Goal: Task Accomplishment & Management: Manage account settings

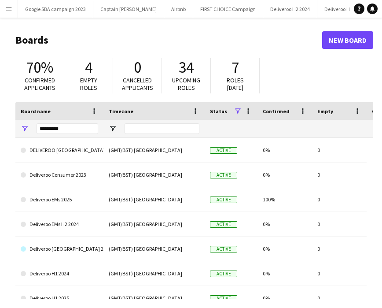
click at [15, 8] on button "Menu" at bounding box center [9, 9] width 18 height 18
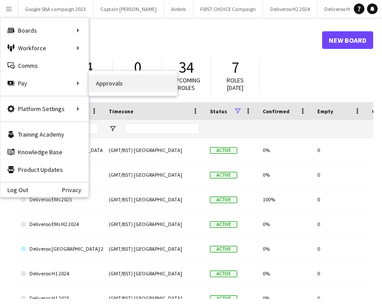
click at [114, 83] on link "Approvals" at bounding box center [133, 83] width 88 height 18
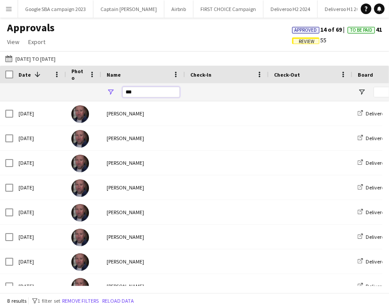
click at [161, 96] on input "***" at bounding box center [150, 92] width 57 height 11
type input "*"
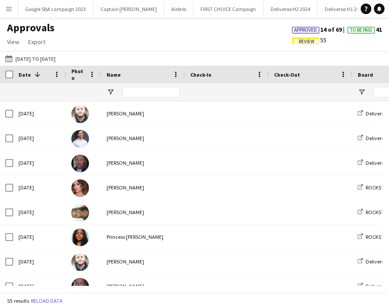
click at [309, 41] on span "Review" at bounding box center [306, 42] width 16 height 6
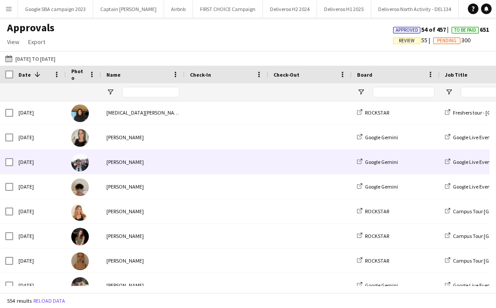
scroll to position [2055, 0]
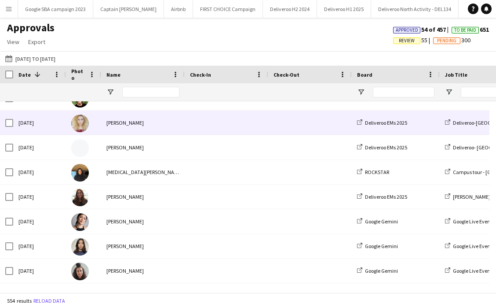
click at [188, 129] on div at bounding box center [227, 122] width 84 height 24
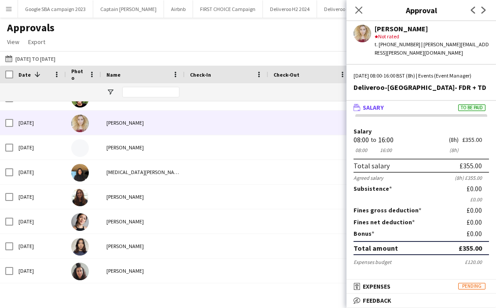
click at [388, 108] on mat-panel-title "wallet Salary To be paid" at bounding box center [420, 107] width 146 height 8
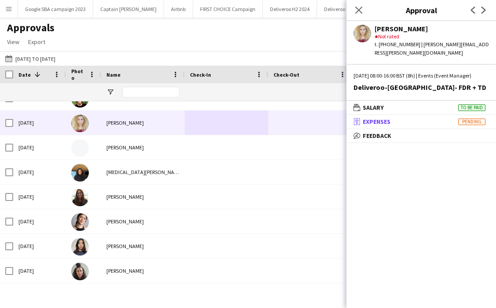
click at [388, 120] on mat-panel-title "receipt Expenses Pending" at bounding box center [420, 122] width 146 height 8
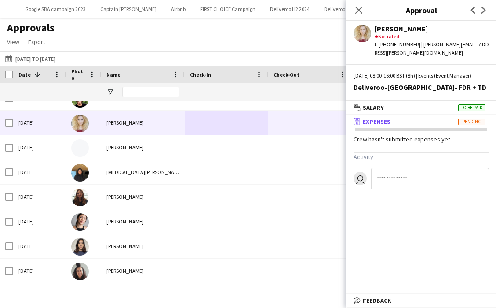
click at [388, 119] on mat-panel-title "receipt Expenses Pending" at bounding box center [420, 122] width 146 height 8
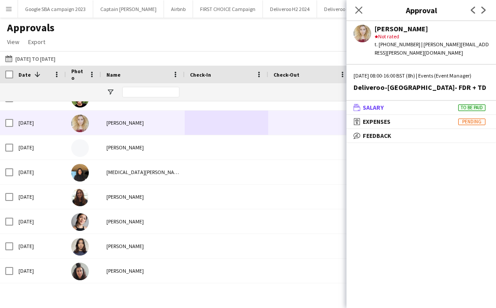
click at [388, 103] on mat-panel-title "wallet Salary To be paid" at bounding box center [420, 107] width 146 height 8
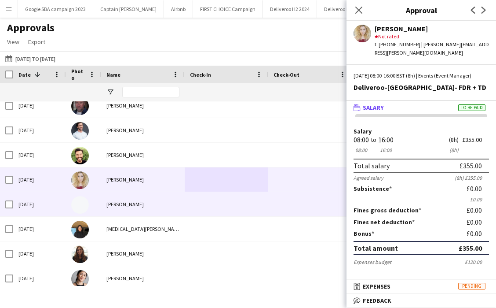
click at [115, 206] on div "Oliver Rowley" at bounding box center [143, 204] width 84 height 24
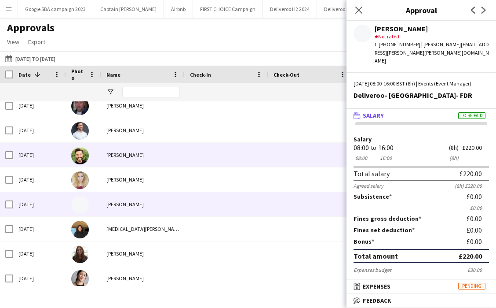
click at [166, 157] on div "Gary Moncrieff" at bounding box center [143, 155] width 84 height 24
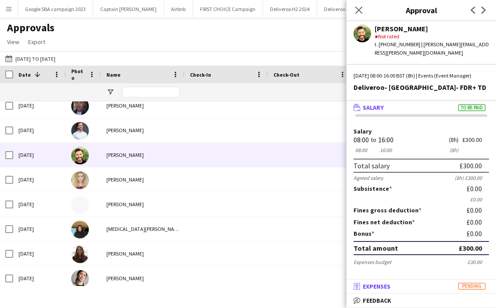
click at [375, 282] on mat-expansion-panel-header "receipt Expenses Pending" at bounding box center [422, 285] width 150 height 13
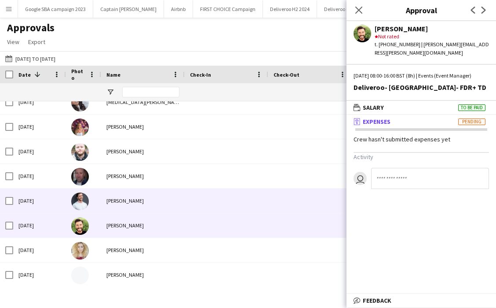
click at [198, 194] on span at bounding box center [226, 200] width 73 height 24
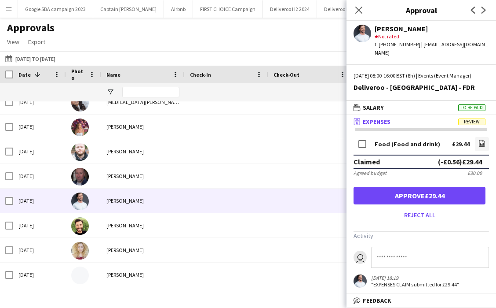
click at [379, 125] on span "Expenses" at bounding box center [377, 122] width 28 height 8
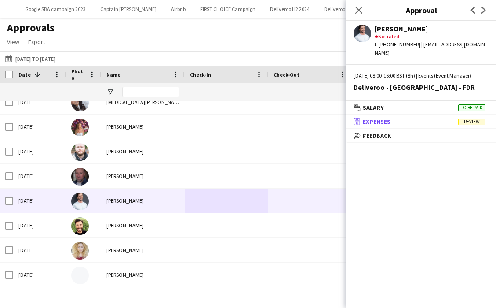
click at [379, 125] on span "Expenses" at bounding box center [377, 122] width 28 height 8
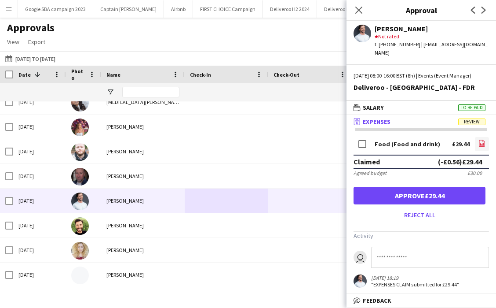
click at [388, 147] on icon "file-image" at bounding box center [482, 143] width 7 height 7
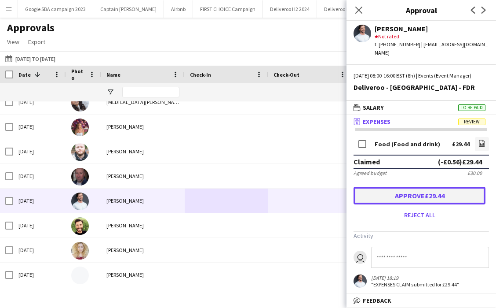
click at [388, 204] on button "Approve £29.44" at bounding box center [420, 196] width 132 height 18
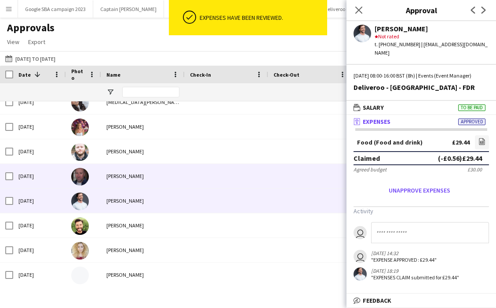
click at [126, 183] on div "Lee Thompson" at bounding box center [143, 176] width 84 height 24
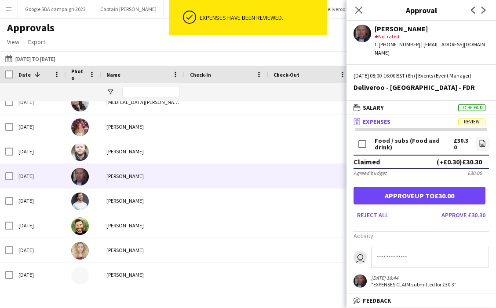
click at [388, 144] on div "Food / subs (Food and drink) £30.30 file-image" at bounding box center [422, 144] width 136 height 19
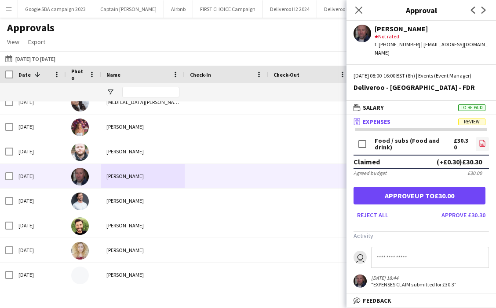
click at [388, 142] on icon "file-image" at bounding box center [482, 143] width 7 height 7
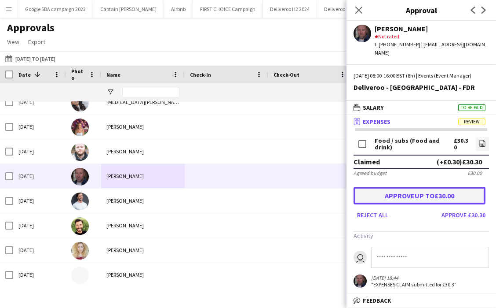
click at [388, 194] on button "Approve up to £30.00" at bounding box center [420, 196] width 132 height 18
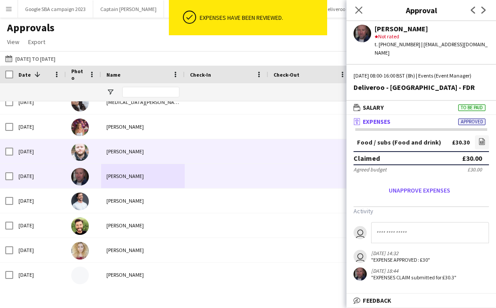
click at [142, 154] on div "Jonny Maddox" at bounding box center [143, 151] width 84 height 24
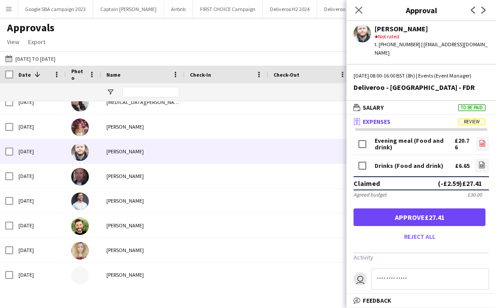
click at [388, 149] on link "file-image" at bounding box center [483, 144] width 13 height 14
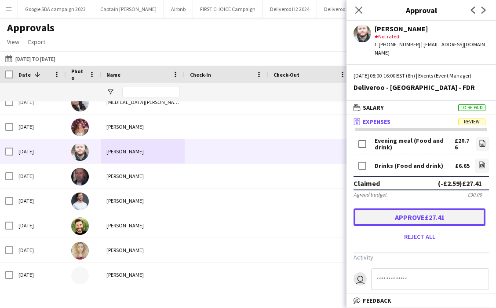
click at [388, 215] on button "Approve £27.41" at bounding box center [420, 217] width 132 height 18
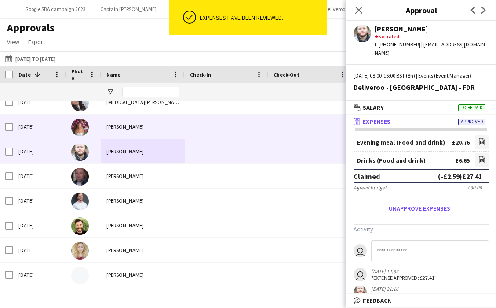
click at [137, 127] on div "Kimberley Rice" at bounding box center [143, 126] width 84 height 24
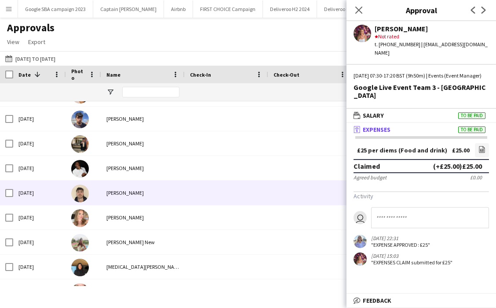
click at [153, 190] on div "Oscar Hunt" at bounding box center [143, 192] width 84 height 24
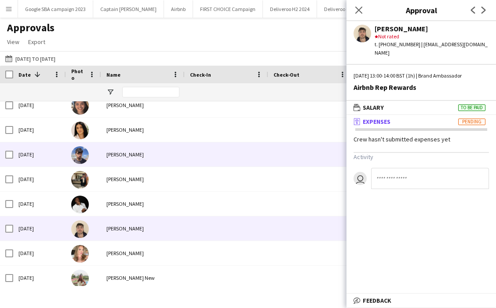
click at [142, 158] on div "Matthew Willshire" at bounding box center [143, 154] width 84 height 24
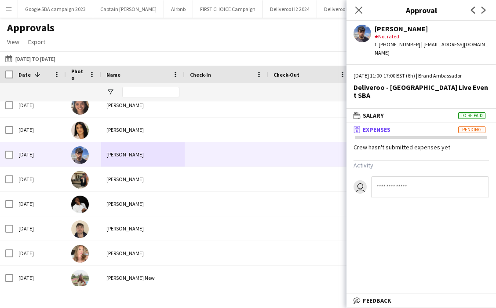
click at [388, 125] on mat-panel-title "receipt Expenses Pending" at bounding box center [420, 129] width 146 height 8
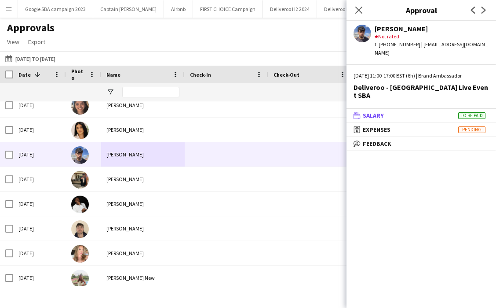
click at [388, 111] on mat-panel-title "wallet Salary To be paid" at bounding box center [420, 115] width 146 height 8
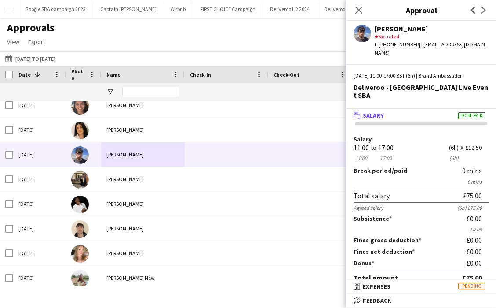
click at [388, 111] on mat-panel-title "wallet Salary To be paid" at bounding box center [420, 115] width 146 height 8
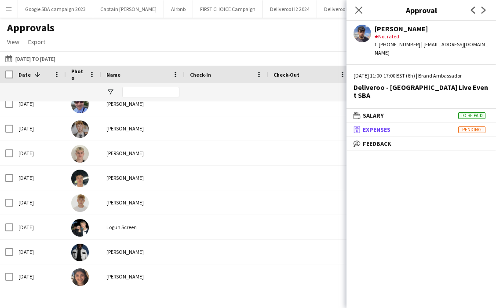
click at [371, 125] on span "Expenses" at bounding box center [377, 129] width 28 height 8
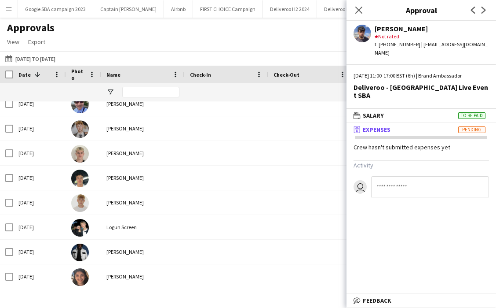
click at [371, 125] on span "Expenses" at bounding box center [377, 129] width 28 height 8
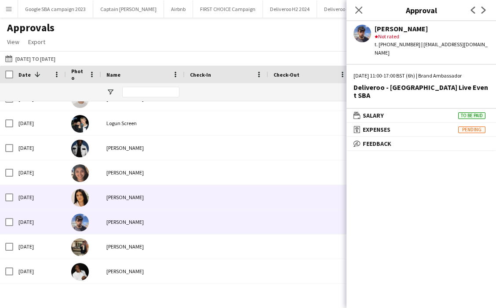
click at [157, 198] on div "Kayla Mustafa" at bounding box center [143, 197] width 84 height 24
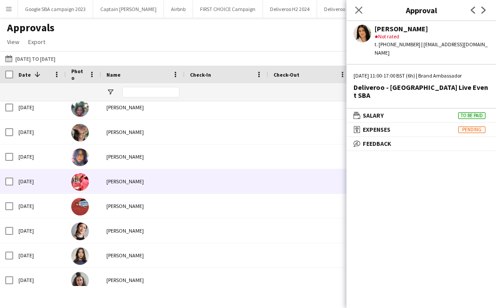
click at [154, 177] on div "Myles Emmett" at bounding box center [143, 181] width 84 height 24
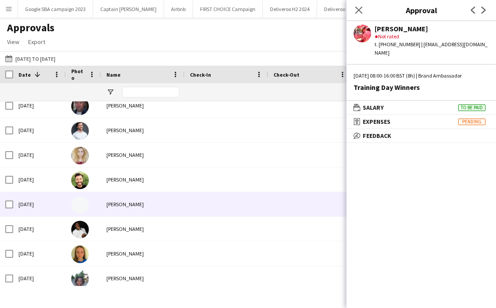
click at [144, 213] on div "Oliver Rowley" at bounding box center [143, 204] width 84 height 24
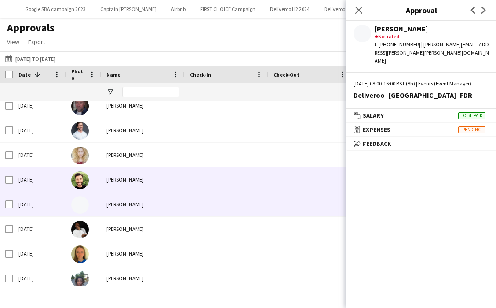
click at [165, 181] on div "Gary Moncrieff" at bounding box center [143, 179] width 84 height 24
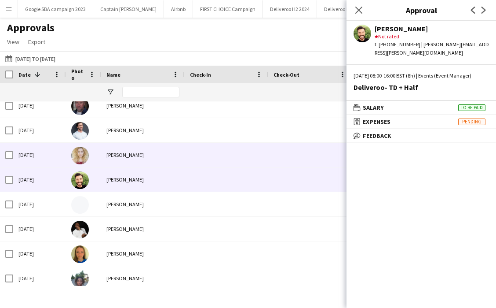
click at [178, 155] on div "Courtney Duncan" at bounding box center [143, 155] width 84 height 24
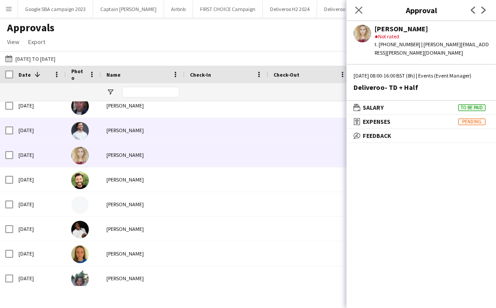
click at [167, 136] on div "James Whitehurst" at bounding box center [143, 130] width 84 height 24
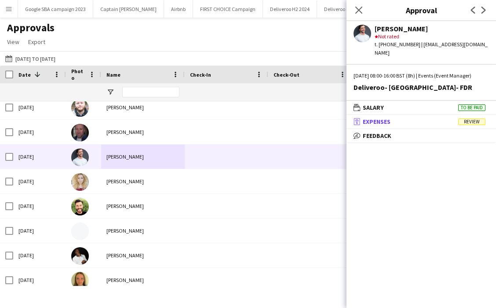
click at [377, 125] on span "Expenses" at bounding box center [377, 122] width 28 height 8
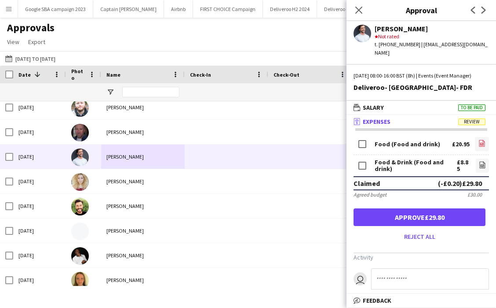
click at [388, 147] on icon "file-image" at bounding box center [482, 143] width 7 height 7
click at [388, 168] on icon at bounding box center [483, 165] width 6 height 7
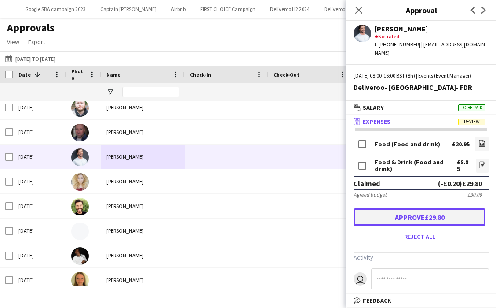
click at [388, 221] on button "Approve £29.80" at bounding box center [420, 217] width 132 height 18
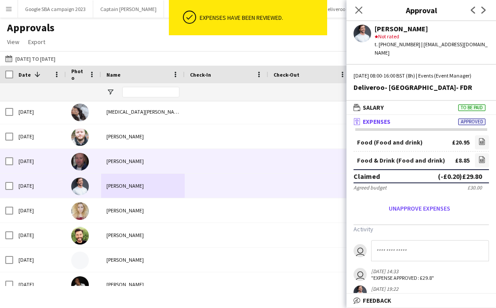
click at [149, 166] on div "Lee Thompson" at bounding box center [143, 161] width 84 height 24
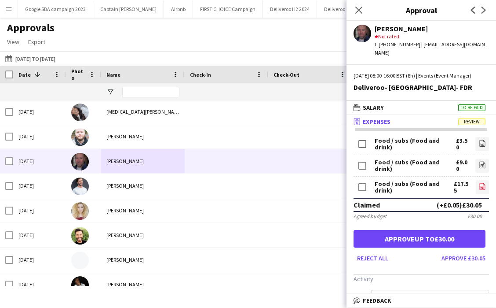
click at [388, 184] on icon "file-image" at bounding box center [482, 186] width 7 height 7
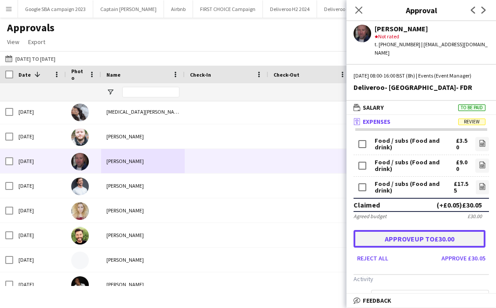
click at [388, 233] on button "Approve up to £30.00" at bounding box center [420, 239] width 132 height 18
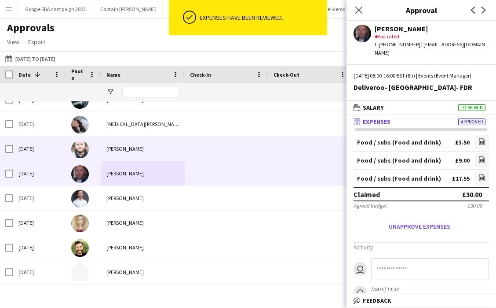
click at [190, 157] on div at bounding box center [227, 148] width 84 height 24
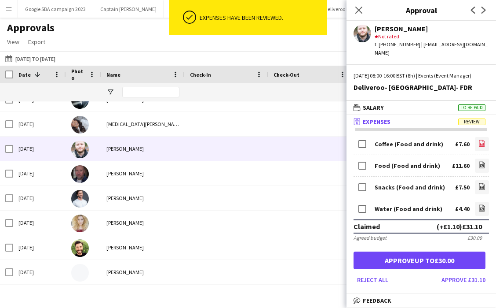
click at [388, 145] on icon at bounding box center [483, 144] width 4 height 3
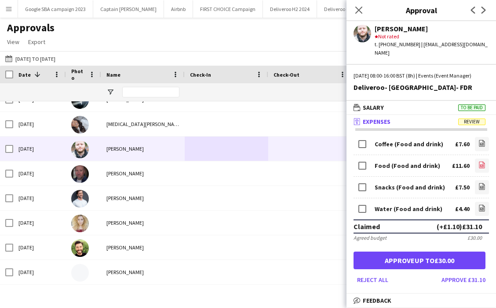
click at [388, 162] on icon at bounding box center [483, 165] width 6 height 7
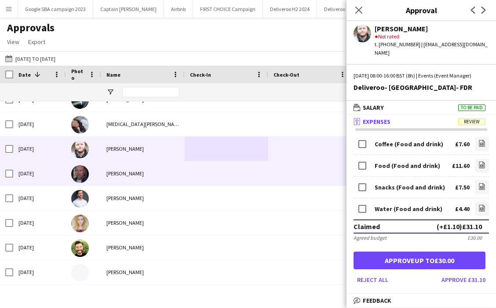
click at [126, 176] on div "Lee Thompson" at bounding box center [143, 173] width 84 height 24
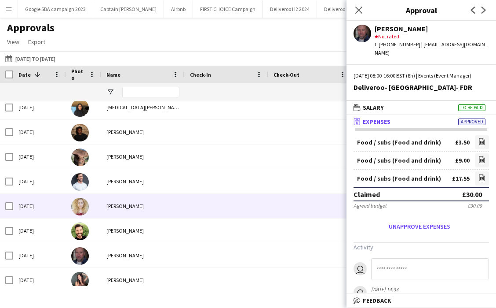
click at [107, 187] on div "James Whitehurst" at bounding box center [143, 181] width 84 height 24
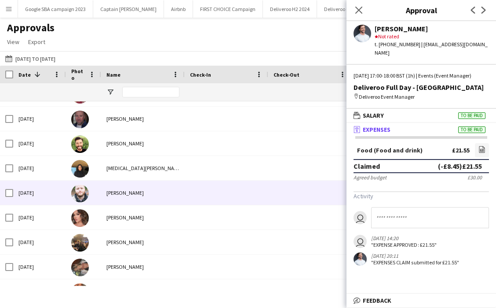
click at [105, 191] on div "Jonny Maddox" at bounding box center [143, 192] width 84 height 24
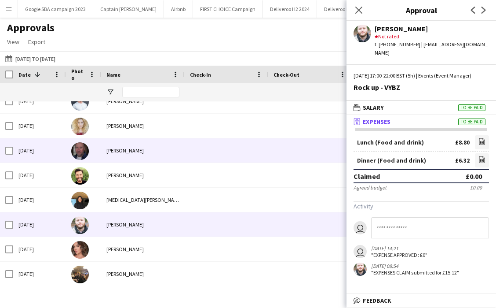
click at [123, 154] on div "Lee Thompson" at bounding box center [143, 150] width 84 height 24
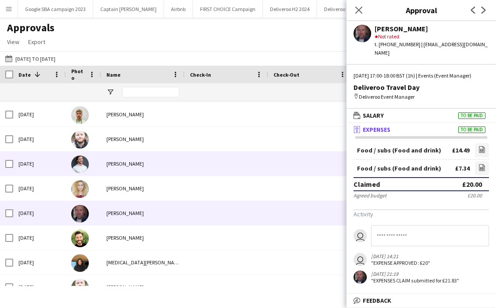
click at [125, 162] on div "James Whitehurst" at bounding box center [143, 163] width 84 height 24
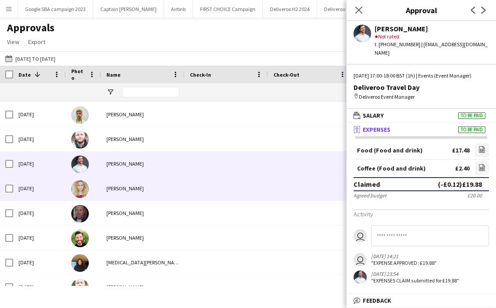
click at [127, 191] on div "Courtney Duncan" at bounding box center [143, 188] width 84 height 24
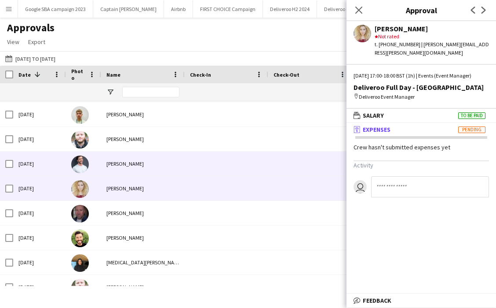
click at [123, 162] on div "James Whitehurst" at bounding box center [143, 163] width 84 height 24
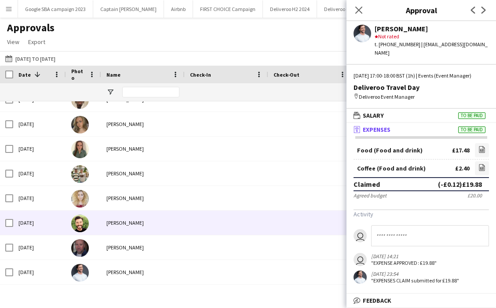
click at [154, 218] on div "Gary Moncrieff" at bounding box center [143, 222] width 84 height 24
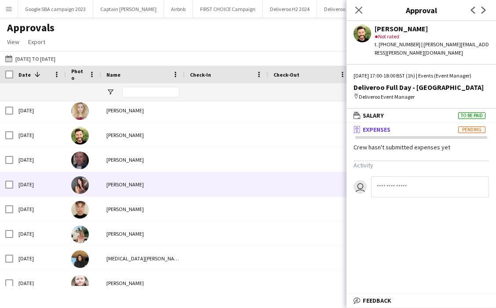
click at [145, 175] on div "eve greener" at bounding box center [143, 184] width 84 height 24
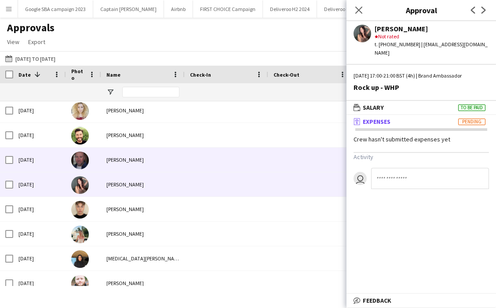
click at [139, 156] on div "Lee Thompson" at bounding box center [143, 159] width 84 height 24
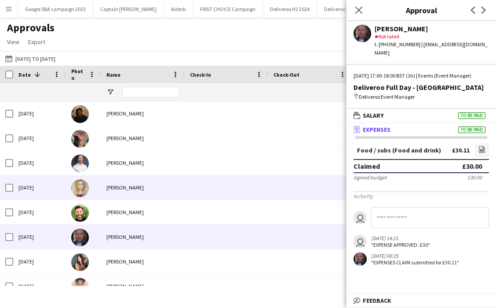
click at [133, 187] on div "Courtney Duncan" at bounding box center [143, 187] width 84 height 24
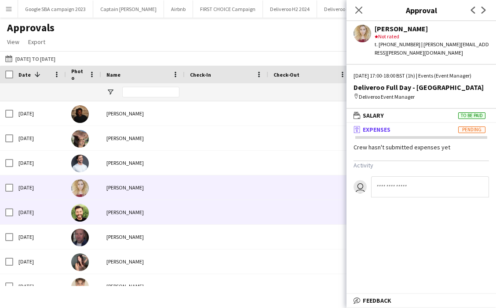
click at [129, 212] on div "Gary Moncrieff" at bounding box center [143, 212] width 84 height 24
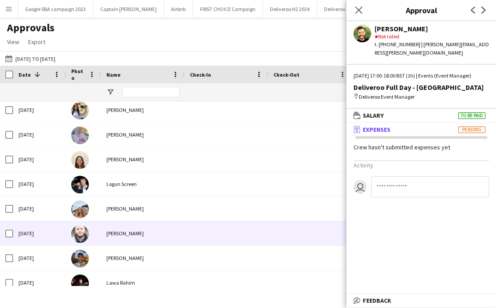
click at [129, 225] on div "Jonny Maddox" at bounding box center [143, 233] width 84 height 24
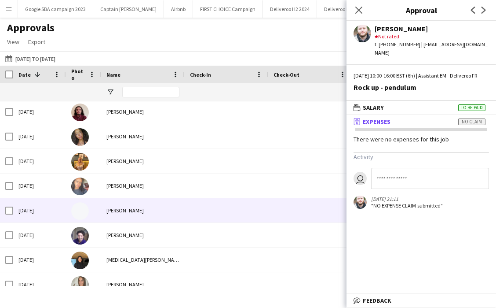
click at [145, 211] on div "Oliver Rowley" at bounding box center [143, 210] width 84 height 24
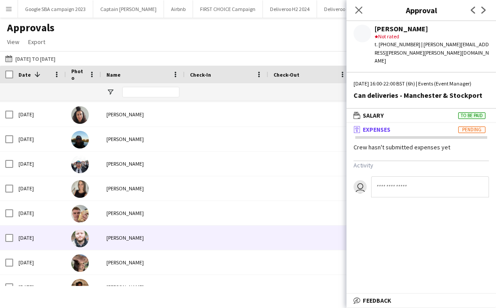
click at [159, 243] on div "Jonny Maddox" at bounding box center [143, 237] width 84 height 24
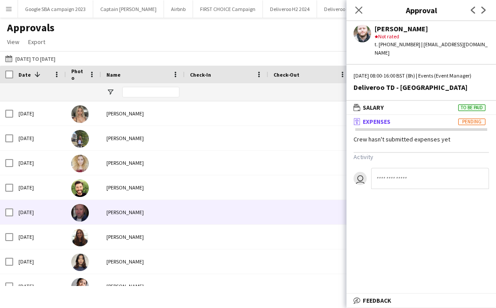
click at [158, 218] on div "Lee Thompson" at bounding box center [143, 212] width 84 height 24
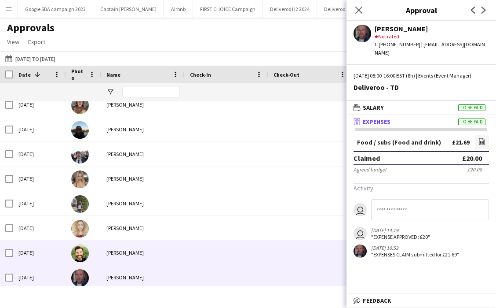
click at [151, 256] on div "Gary Moncrieff" at bounding box center [143, 252] width 84 height 24
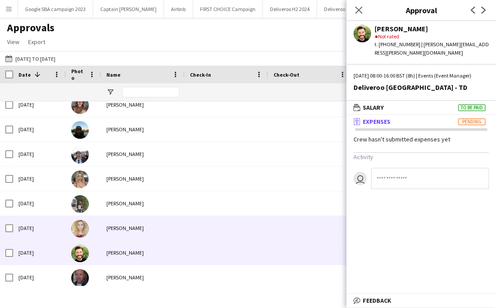
click at [147, 234] on div "Courtney Duncan" at bounding box center [143, 228] width 84 height 24
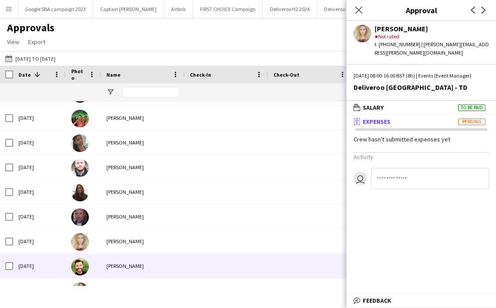
click at [127, 265] on div "Gary Moncrieff" at bounding box center [143, 266] width 84 height 24
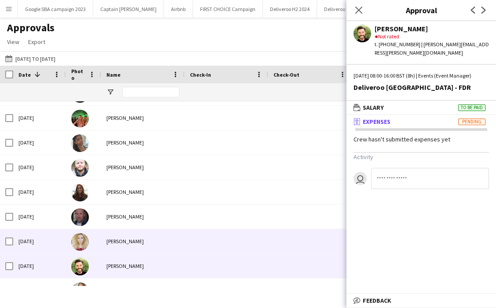
click at [121, 250] on div "Courtney Duncan" at bounding box center [143, 241] width 84 height 24
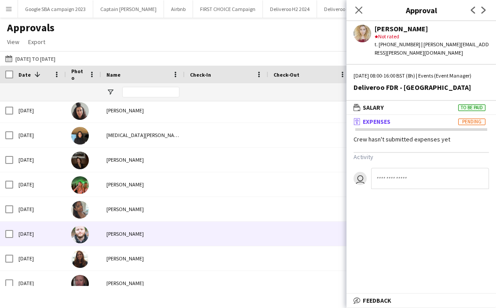
click at [115, 234] on div "Jonny Maddox" at bounding box center [143, 233] width 84 height 24
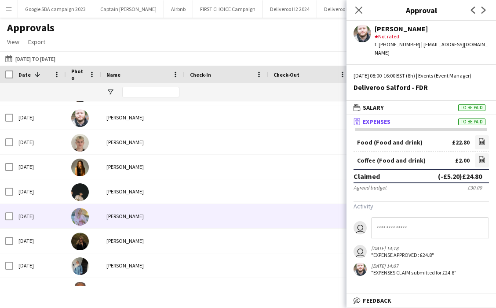
click at [111, 222] on div "Nabeeha Khan" at bounding box center [143, 216] width 84 height 24
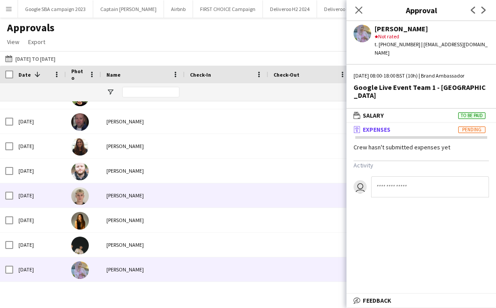
click at [116, 182] on div "Jonny Maddox" at bounding box center [143, 170] width 84 height 24
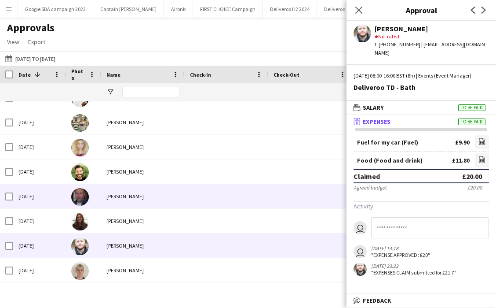
click at [112, 193] on div "Lee Thompson" at bounding box center [143, 196] width 84 height 24
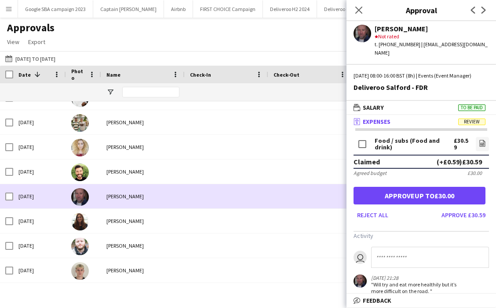
drag, startPoint x: 112, startPoint y: 193, endPoint x: 361, endPoint y: 239, distance: 253.2
click at [361, 239] on body "Menu Boards Boards Boards All jobs Status Workforce Workforce My Workforce Recr…" at bounding box center [248, 154] width 496 height 308
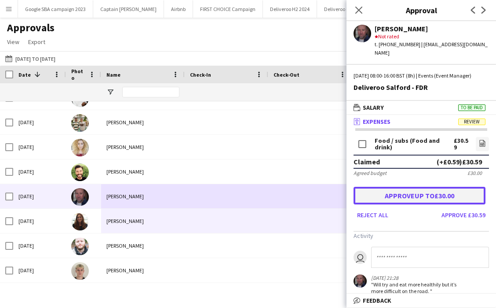
click at [388, 192] on button "Approve up to £30.00" at bounding box center [420, 196] width 132 height 18
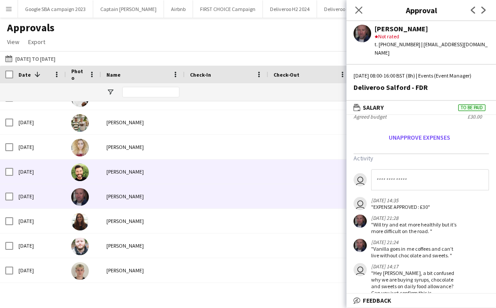
click at [197, 170] on span at bounding box center [226, 171] width 73 height 24
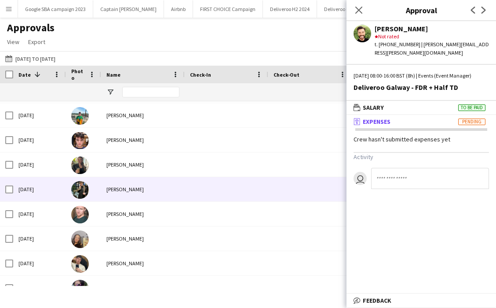
click at [169, 191] on div "Aidan Somers" at bounding box center [143, 189] width 84 height 24
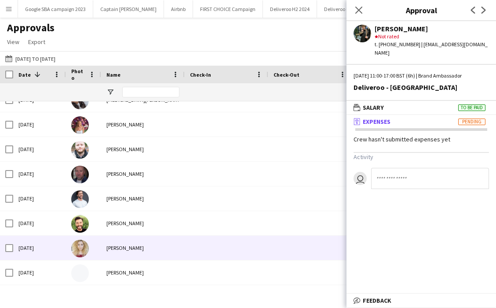
click at [146, 243] on div "Courtney Duncan" at bounding box center [143, 247] width 84 height 24
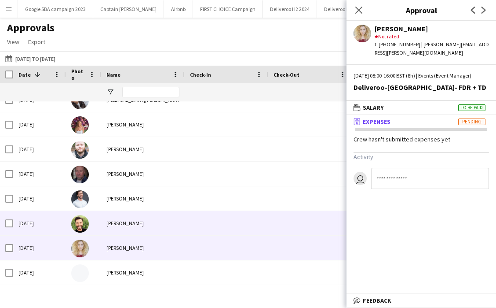
click at [125, 225] on div "Gary Moncrieff" at bounding box center [143, 223] width 84 height 24
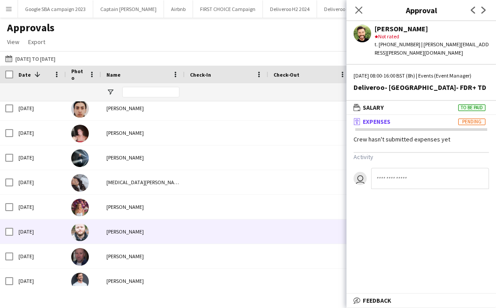
click at [121, 229] on div "Jonny Maddox" at bounding box center [143, 231] width 84 height 24
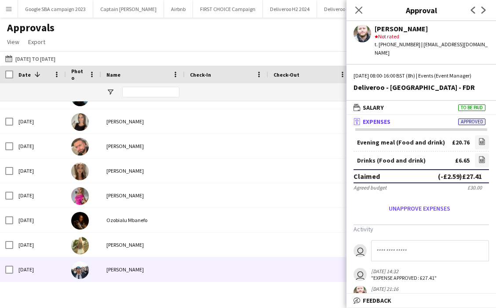
click at [135, 266] on div "Emmanuel Marcial" at bounding box center [143, 269] width 84 height 24
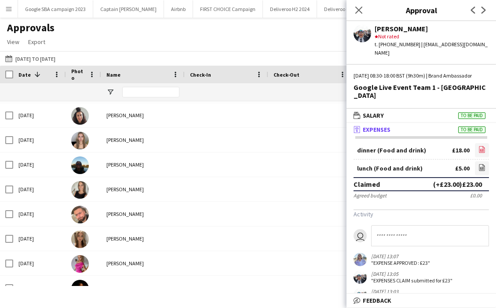
click at [388, 150] on link "file-image" at bounding box center [482, 150] width 14 height 14
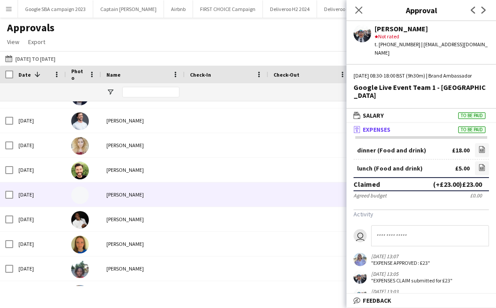
click at [131, 193] on div "Oliver Rowley" at bounding box center [143, 194] width 84 height 24
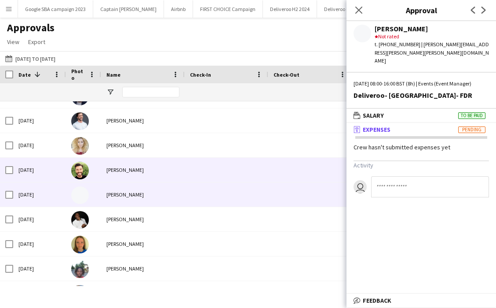
click at [129, 169] on div "Gary Moncrieff" at bounding box center [143, 170] width 84 height 24
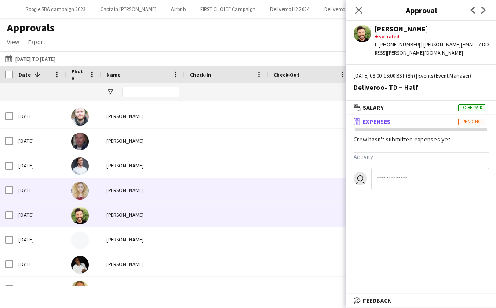
click at [123, 192] on div "Courtney Duncan" at bounding box center [143, 190] width 84 height 24
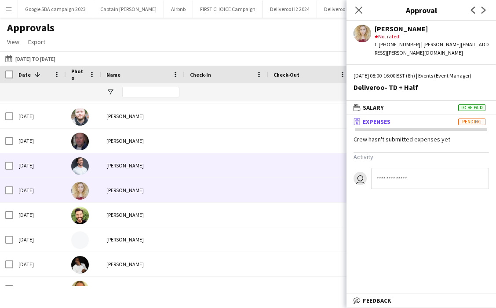
click at [118, 168] on div "James Whitehurst" at bounding box center [143, 165] width 84 height 24
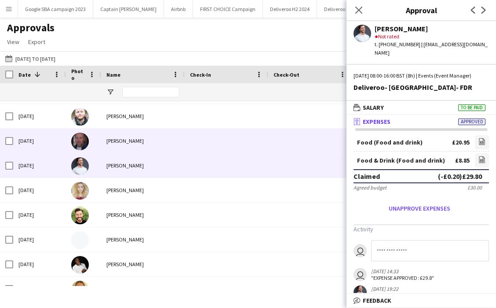
click at [133, 146] on div "Lee Thompson" at bounding box center [143, 141] width 84 height 24
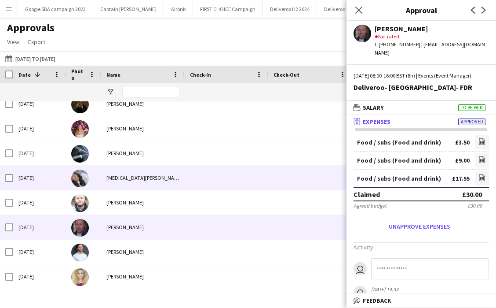
click at [159, 188] on div "Yasmin Kurt" at bounding box center [143, 177] width 84 height 24
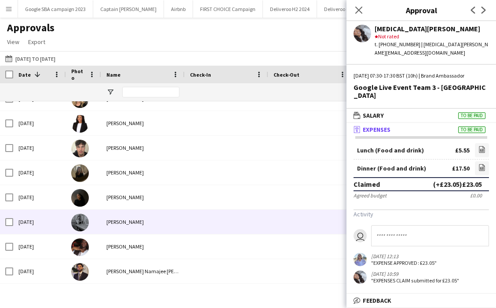
click at [167, 225] on div "[PERSON_NAME]" at bounding box center [143, 222] width 84 height 24
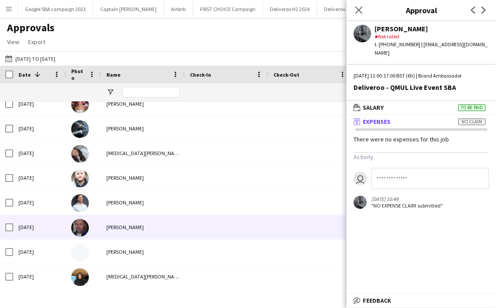
click at [153, 226] on div "Lee Thompson" at bounding box center [143, 227] width 84 height 24
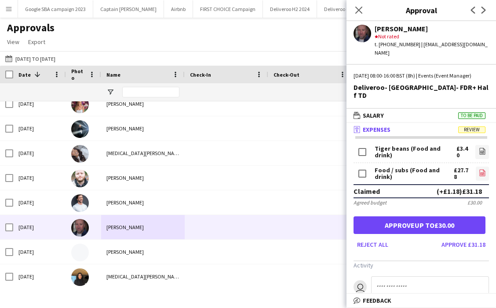
click at [388, 169] on icon "file-image" at bounding box center [482, 172] width 7 height 7
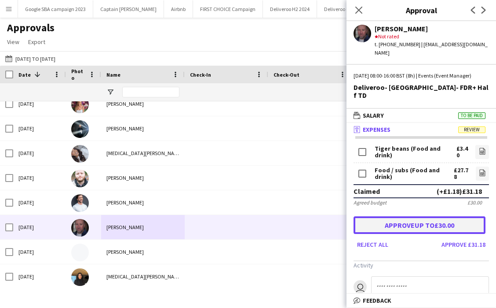
click at [388, 216] on button "Approve up to £30.00" at bounding box center [420, 225] width 132 height 18
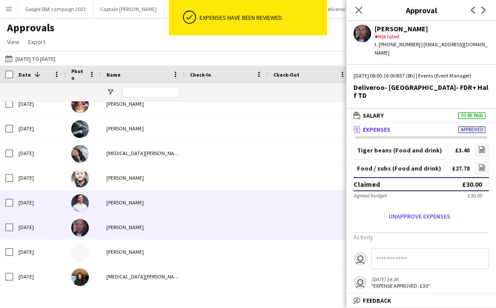
click at [128, 207] on div "James Whitehurst" at bounding box center [143, 202] width 84 height 24
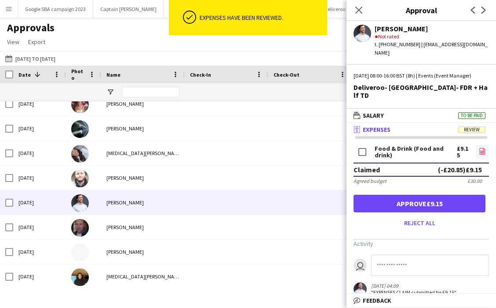
click at [388, 151] on link "file-image" at bounding box center [482, 152] width 13 height 14
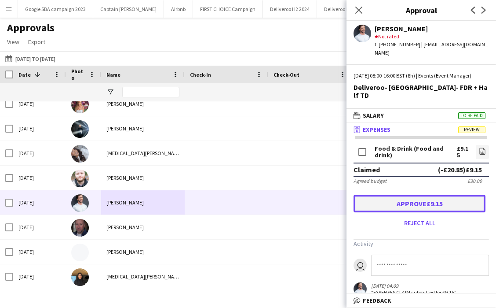
click at [388, 199] on button "Approve £9.15" at bounding box center [420, 204] width 132 height 18
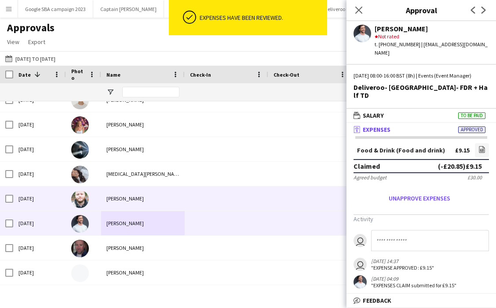
click at [173, 198] on div "Jonny Maddox" at bounding box center [143, 198] width 84 height 24
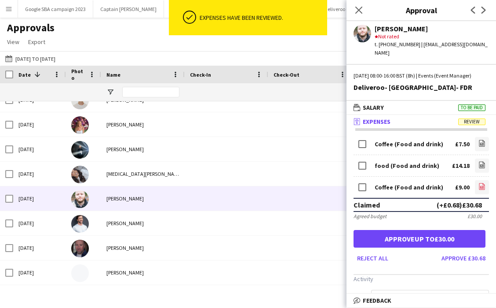
click at [388, 184] on icon at bounding box center [483, 186] width 6 height 7
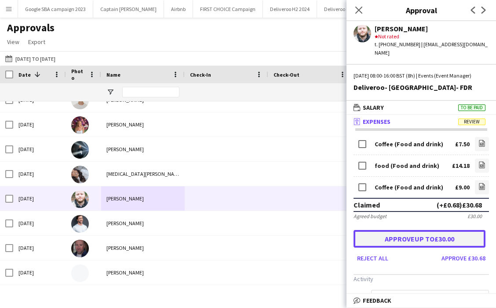
click at [388, 240] on button "Approve up to £30.00" at bounding box center [420, 239] width 132 height 18
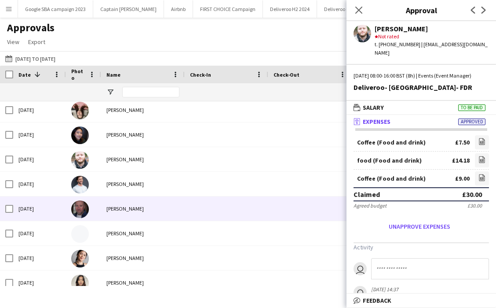
click at [176, 228] on div "Oliver Rowley" at bounding box center [143, 233] width 84 height 24
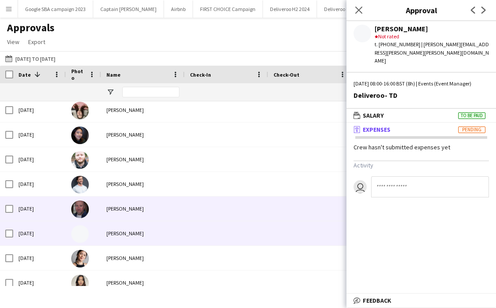
click at [191, 202] on span at bounding box center [226, 208] width 73 height 24
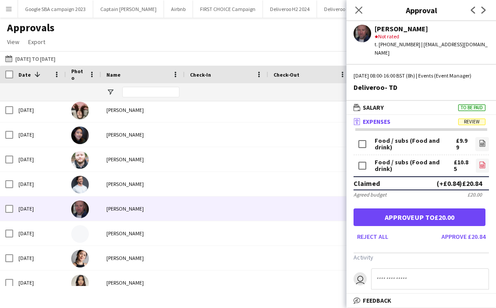
click at [388, 165] on icon at bounding box center [483, 165] width 1 height 1
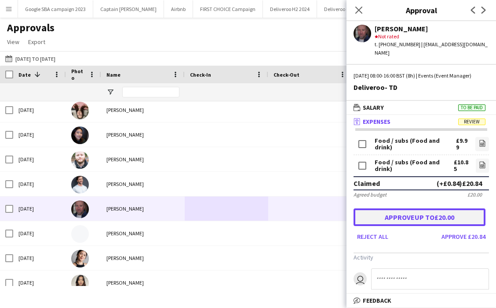
click at [388, 216] on button "Approve up to £20.00" at bounding box center [420, 217] width 132 height 18
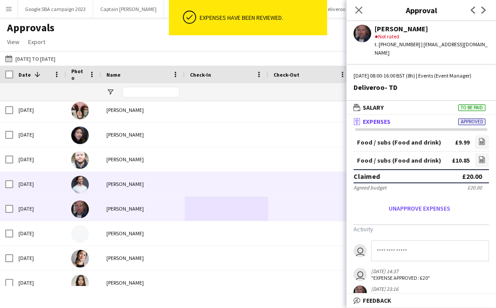
click at [143, 187] on div "James Whitehurst" at bounding box center [143, 184] width 84 height 24
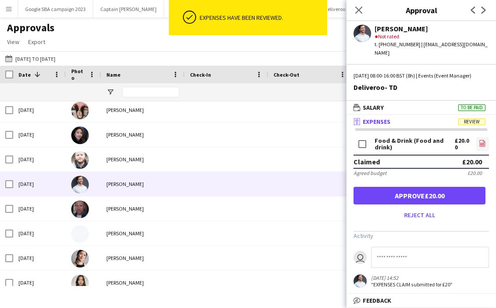
click at [388, 150] on link "file-image" at bounding box center [483, 144] width 13 height 14
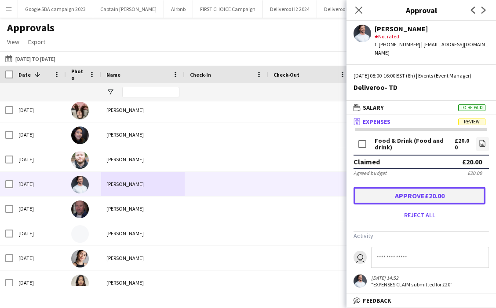
click at [388, 201] on button "Approve £20.00" at bounding box center [420, 196] width 132 height 18
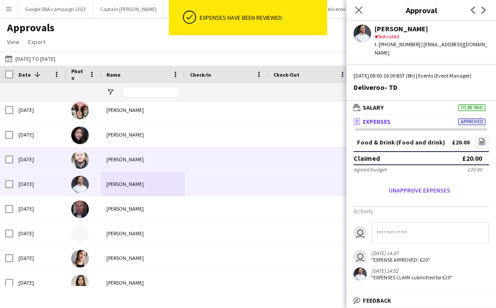
click at [155, 158] on div "Jonny Maddox" at bounding box center [143, 159] width 84 height 24
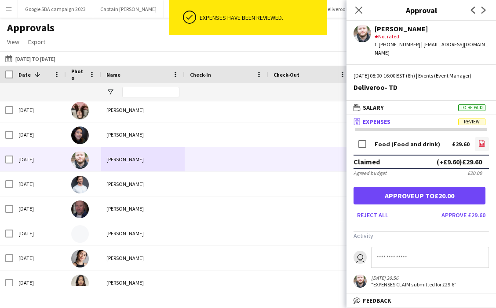
click at [388, 146] on icon at bounding box center [483, 143] width 6 height 7
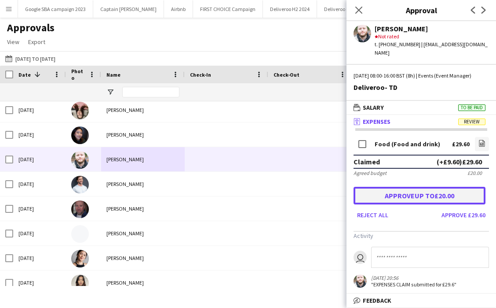
click at [388, 195] on button "Approve up to £20.00" at bounding box center [420, 196] width 132 height 18
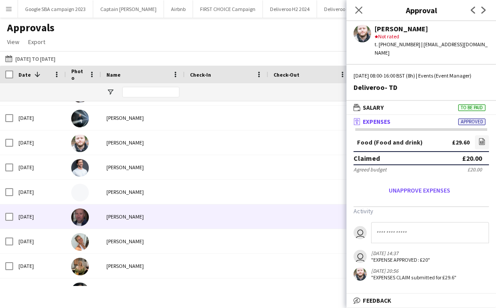
click at [192, 210] on span at bounding box center [226, 216] width 73 height 24
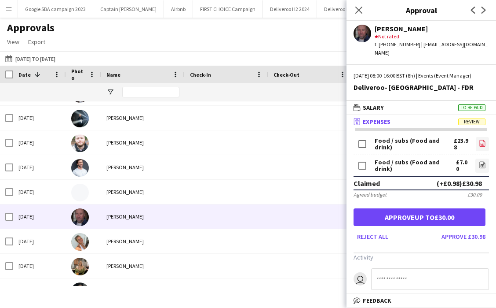
click at [388, 144] on icon at bounding box center [483, 143] width 6 height 7
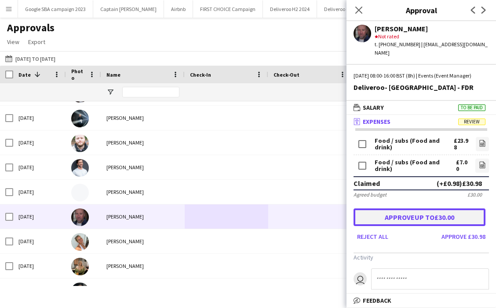
click at [388, 220] on button "Approve up to £30.00" at bounding box center [420, 217] width 132 height 18
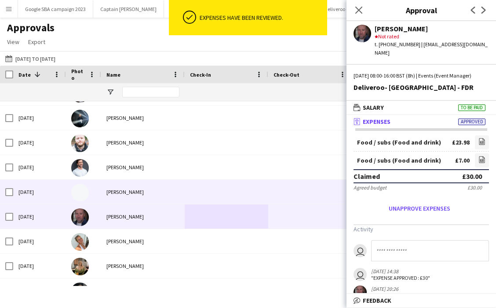
click at [144, 197] on div "Oliver Rowley" at bounding box center [143, 192] width 84 height 24
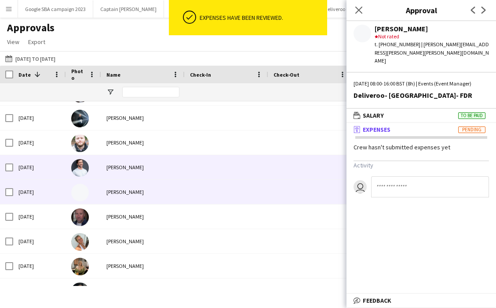
click at [153, 168] on div "James Whitehurst" at bounding box center [143, 167] width 84 height 24
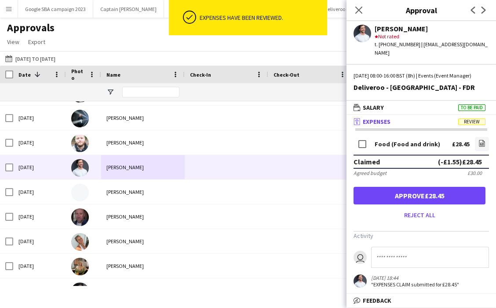
click at [388, 141] on div "Food (Food and drink) £28.45 file-image Claimed (-£1.55) £28.45 Agreed budget £…" at bounding box center [422, 213] width 150 height 171
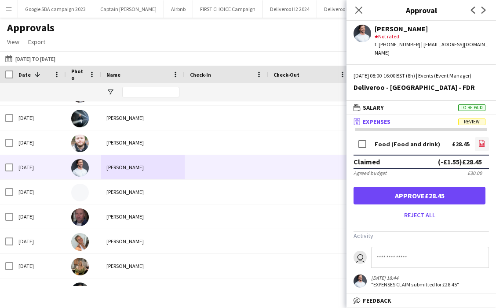
click at [388, 148] on link "file-image" at bounding box center [482, 144] width 14 height 14
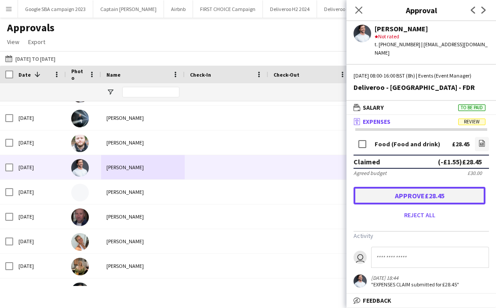
click at [388, 198] on button "Approve £28.45" at bounding box center [420, 196] width 132 height 18
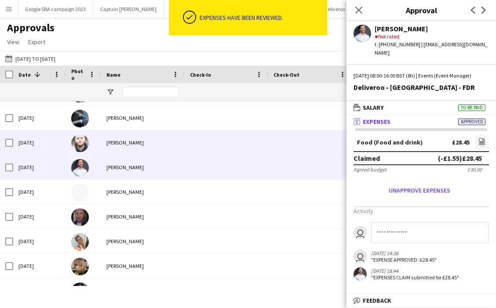
click at [142, 147] on div "Jonny Maddox" at bounding box center [143, 142] width 84 height 24
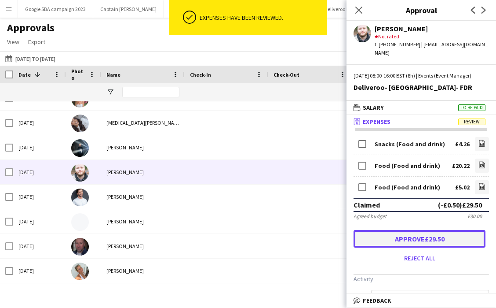
click at [388, 231] on button "Approve £29.50" at bounding box center [420, 239] width 132 height 18
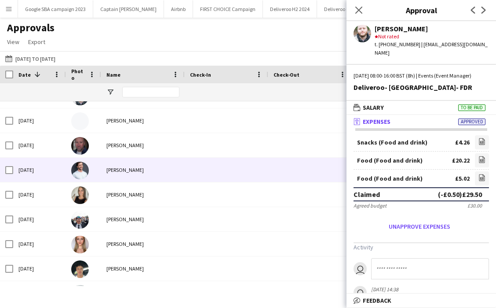
click at [199, 172] on span at bounding box center [226, 170] width 73 height 24
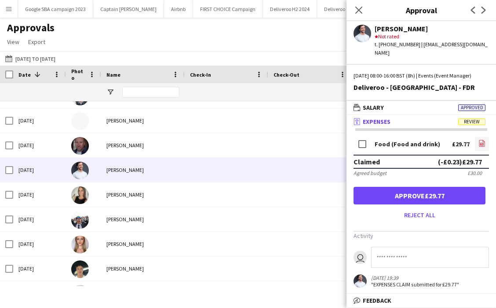
click at [388, 147] on icon at bounding box center [483, 143] width 6 height 7
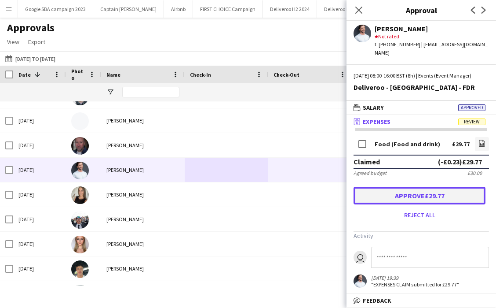
click at [388, 200] on button "Approve £29.77" at bounding box center [420, 196] width 132 height 18
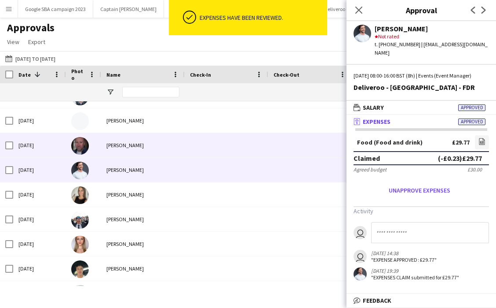
click at [126, 150] on div "Lee Thompson" at bounding box center [143, 145] width 84 height 24
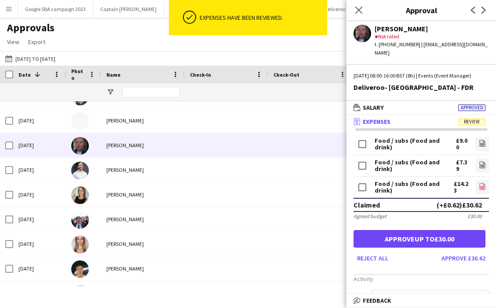
click at [388, 187] on icon "file-image" at bounding box center [482, 186] width 7 height 7
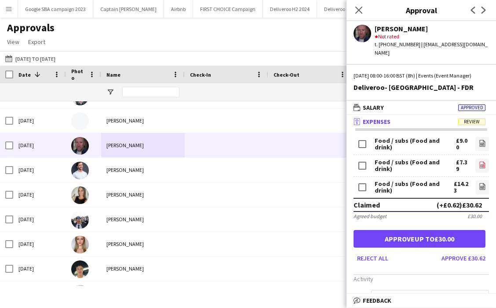
click at [388, 168] on app-icon "file-image" at bounding box center [482, 165] width 7 height 9
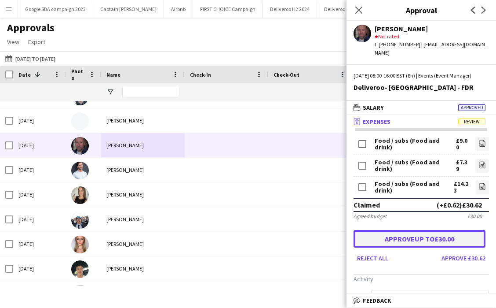
click at [386, 236] on button "Approve up to £30.00" at bounding box center [420, 239] width 132 height 18
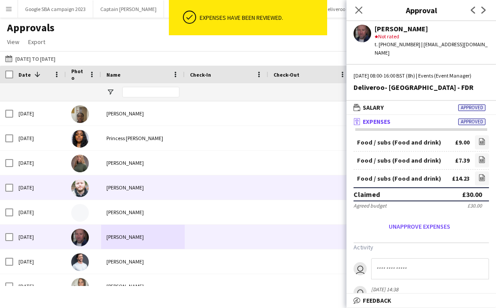
click at [180, 204] on div "Oliver Rowley" at bounding box center [143, 212] width 84 height 24
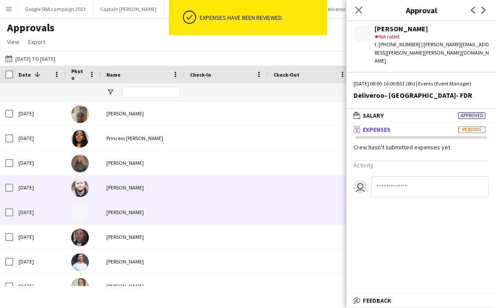
click at [173, 188] on div "Jonny Maddox" at bounding box center [143, 187] width 84 height 24
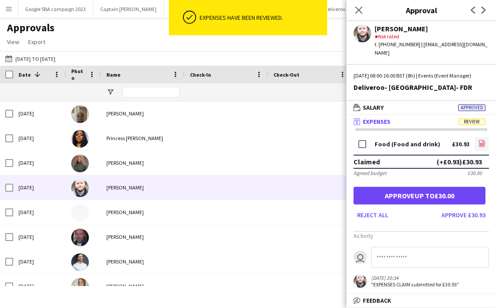
click at [388, 142] on link "file-image" at bounding box center [482, 144] width 14 height 14
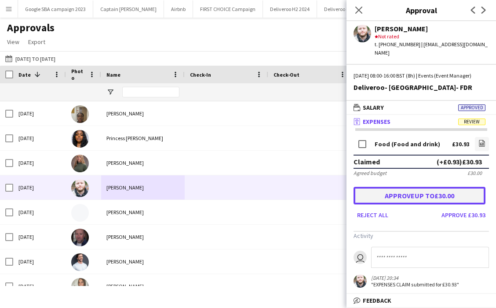
click at [388, 189] on button "Approve up to £30.00" at bounding box center [420, 196] width 132 height 18
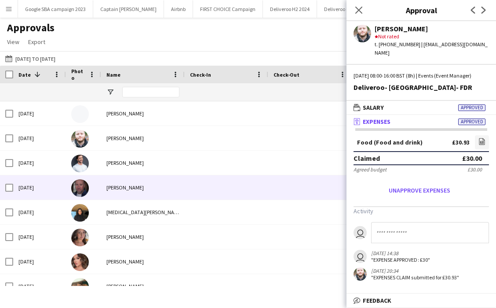
click at [185, 184] on div at bounding box center [227, 187] width 84 height 24
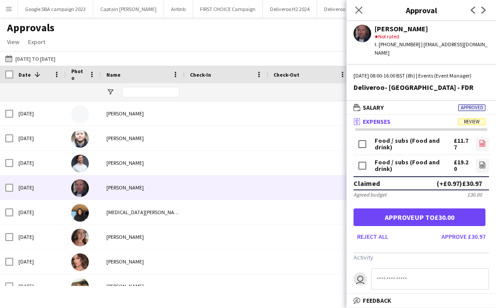
click at [388, 144] on icon "file-image" at bounding box center [482, 143] width 7 height 7
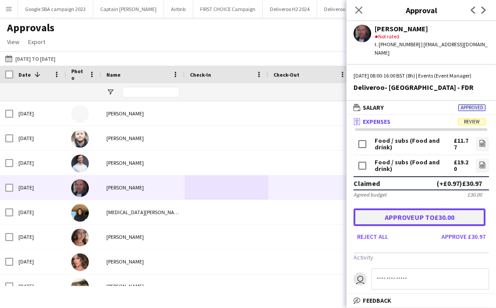
click at [388, 210] on button "Approve up to £30.00" at bounding box center [420, 217] width 132 height 18
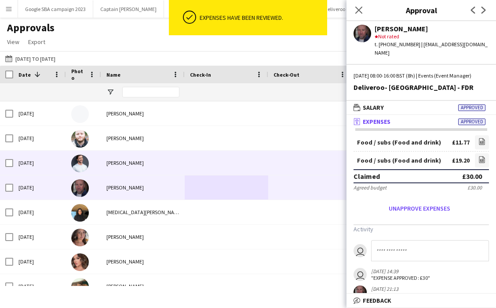
click at [153, 157] on div "James Whitehurst" at bounding box center [143, 163] width 84 height 24
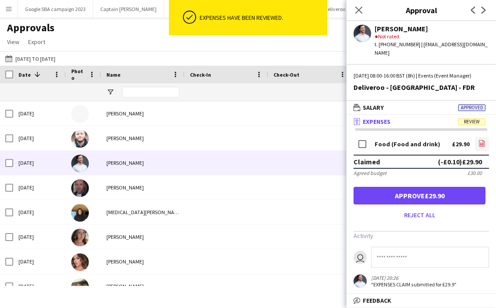
click at [388, 145] on icon at bounding box center [483, 144] width 4 height 3
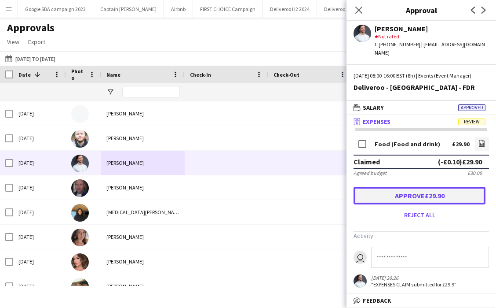
click at [376, 199] on button "Approve £29.90" at bounding box center [420, 196] width 132 height 18
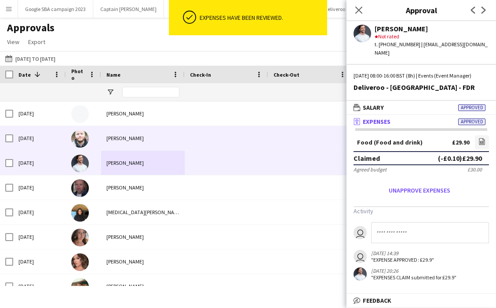
click at [151, 140] on div "Jonny Maddox" at bounding box center [143, 138] width 84 height 24
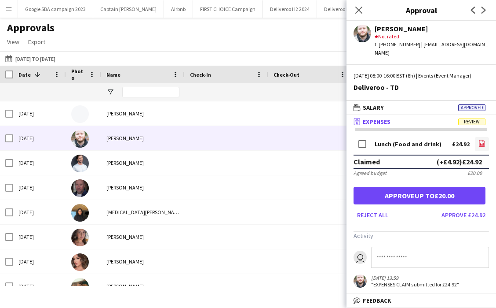
click at [388, 142] on icon at bounding box center [483, 143] width 6 height 7
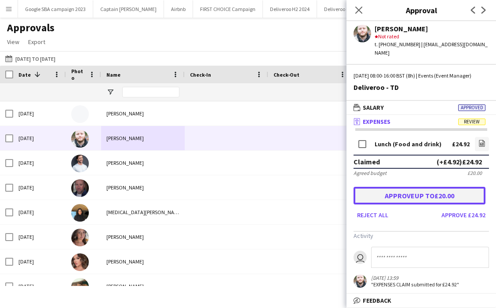
click at [388, 198] on button "Approve up to £20.00" at bounding box center [420, 196] width 132 height 18
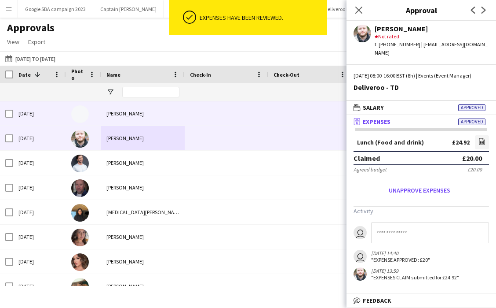
click at [143, 121] on div "Oliver Rowley" at bounding box center [143, 113] width 84 height 24
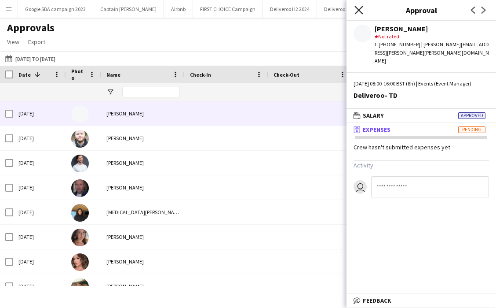
click at [360, 13] on icon "Close pop-in" at bounding box center [359, 10] width 8 height 8
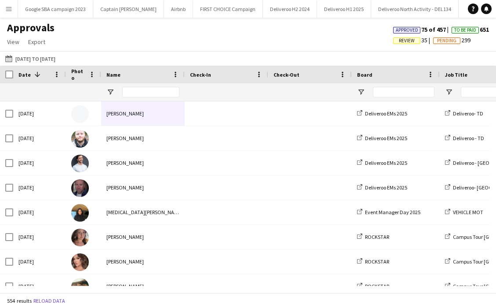
click at [388, 41] on span "Review" at bounding box center [407, 41] width 16 height 6
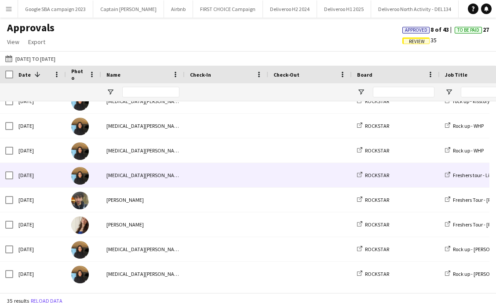
scroll to position [608, 0]
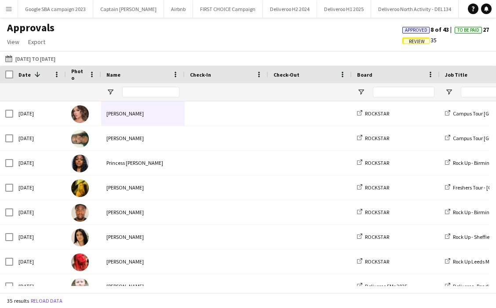
click at [388, 27] on span "Approved" at bounding box center [416, 30] width 22 height 6
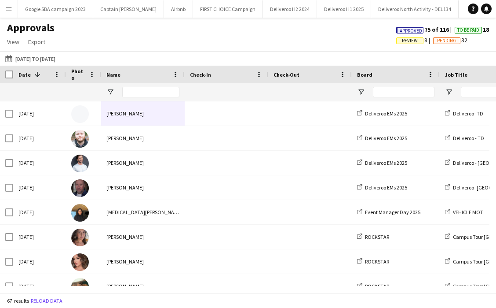
click at [388, 32] on span "To Be Paid" at bounding box center [469, 30] width 22 height 6
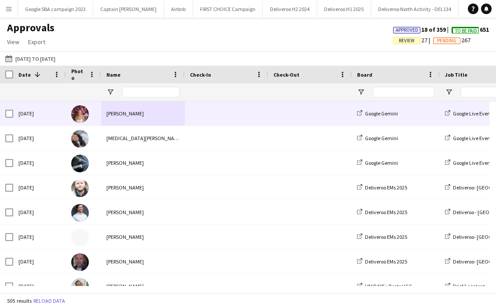
click at [208, 114] on span at bounding box center [226, 113] width 73 height 24
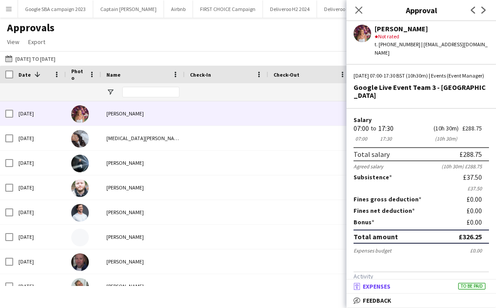
click at [388, 287] on mat-panel-title "receipt Expenses To be paid" at bounding box center [420, 286] width 146 height 8
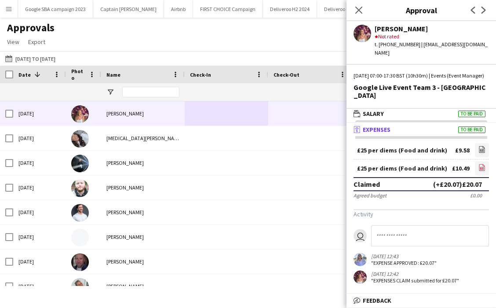
click at [388, 164] on icon at bounding box center [483, 167] width 6 height 7
click at [388, 146] on icon at bounding box center [483, 149] width 6 height 7
click at [359, 9] on icon "Close pop-in" at bounding box center [359, 10] width 8 height 8
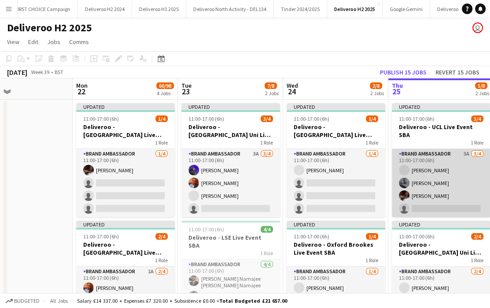
scroll to position [0, 239]
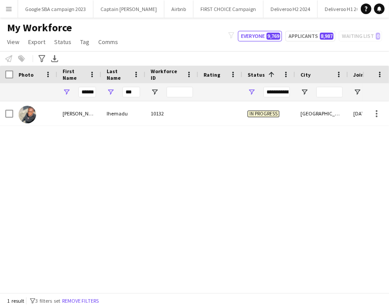
click at [85, 85] on div "******" at bounding box center [87, 92] width 18 height 18
click at [85, 87] on input "******" at bounding box center [87, 92] width 18 height 11
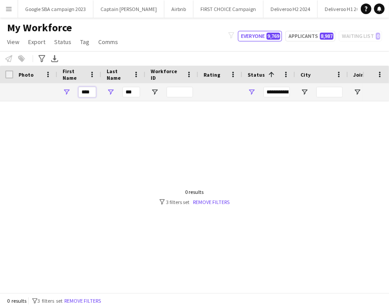
type input "****"
click at [128, 92] on input "***" at bounding box center [131, 92] width 18 height 11
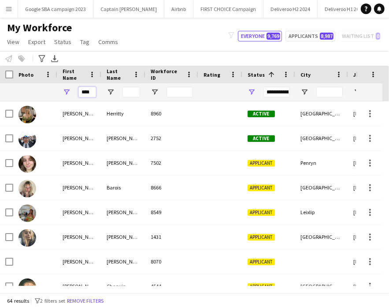
click at [92, 93] on input "****" at bounding box center [87, 92] width 18 height 11
click at [94, 93] on input "****" at bounding box center [87, 92] width 18 height 11
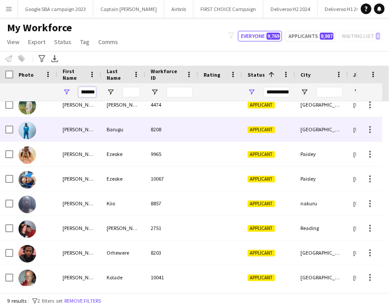
scroll to position [33, 0]
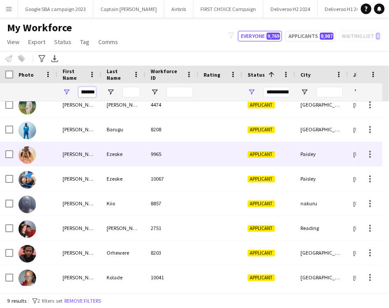
type input "********"
click at [105, 159] on div "Ezeoke" at bounding box center [123, 154] width 44 height 24
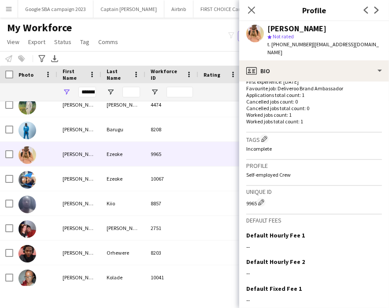
scroll to position [283, 0]
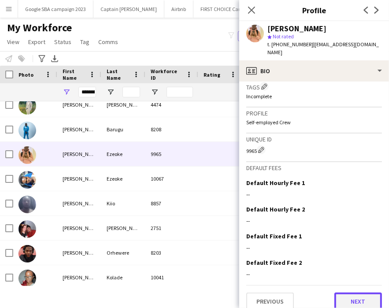
click at [349, 292] on button "Next" at bounding box center [358, 301] width 48 height 18
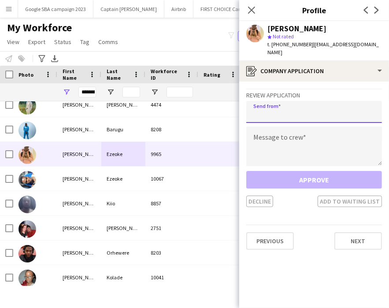
click at [288, 106] on input "email" at bounding box center [314, 112] width 136 height 22
type input "**********"
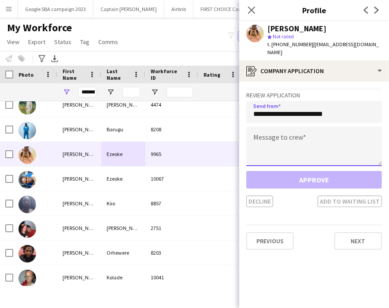
click at [297, 138] on textarea at bounding box center [314, 146] width 136 height 40
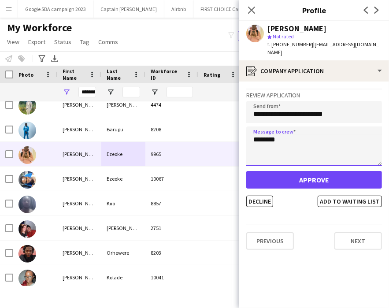
type textarea "*******"
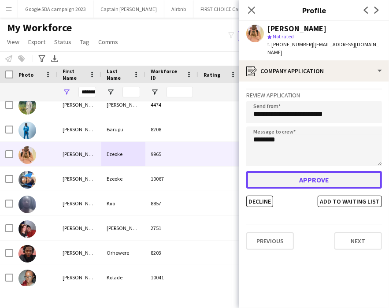
click at [311, 175] on button "Approve" at bounding box center [314, 180] width 136 height 18
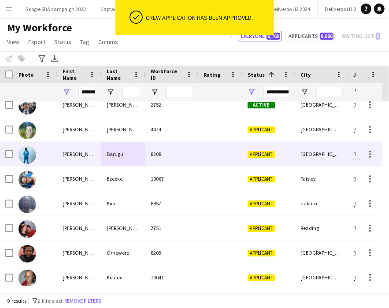
scroll to position [0, 0]
